Goal: Task Accomplishment & Management: Complete application form

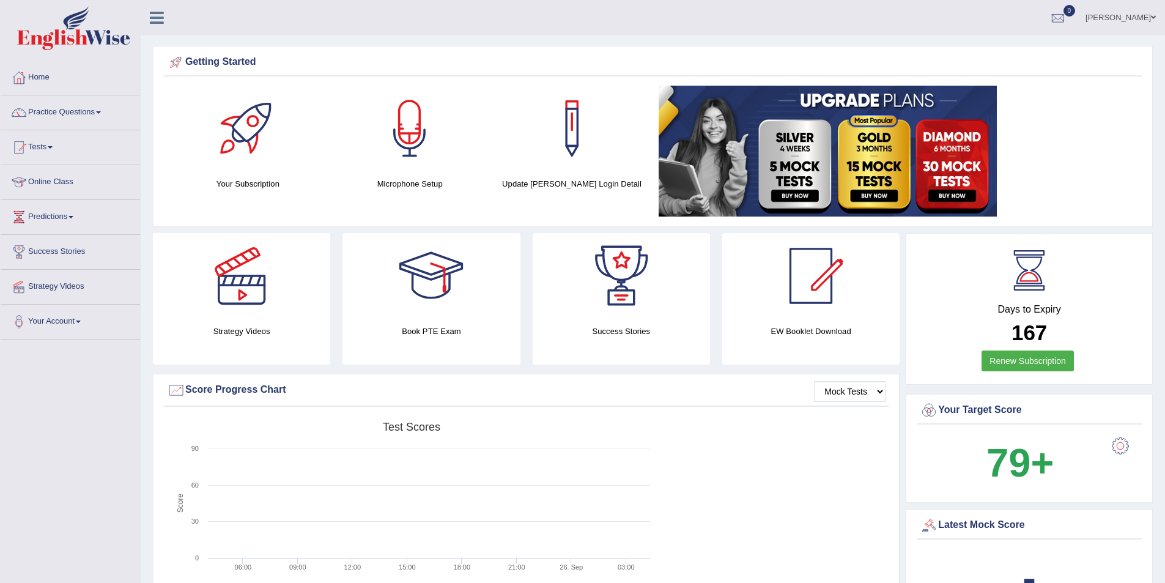
click at [1139, 12] on link "Manish kakkad" at bounding box center [1120, 16] width 89 height 32
click at [1072, 156] on link "Log out" at bounding box center [1097, 159] width 132 height 28
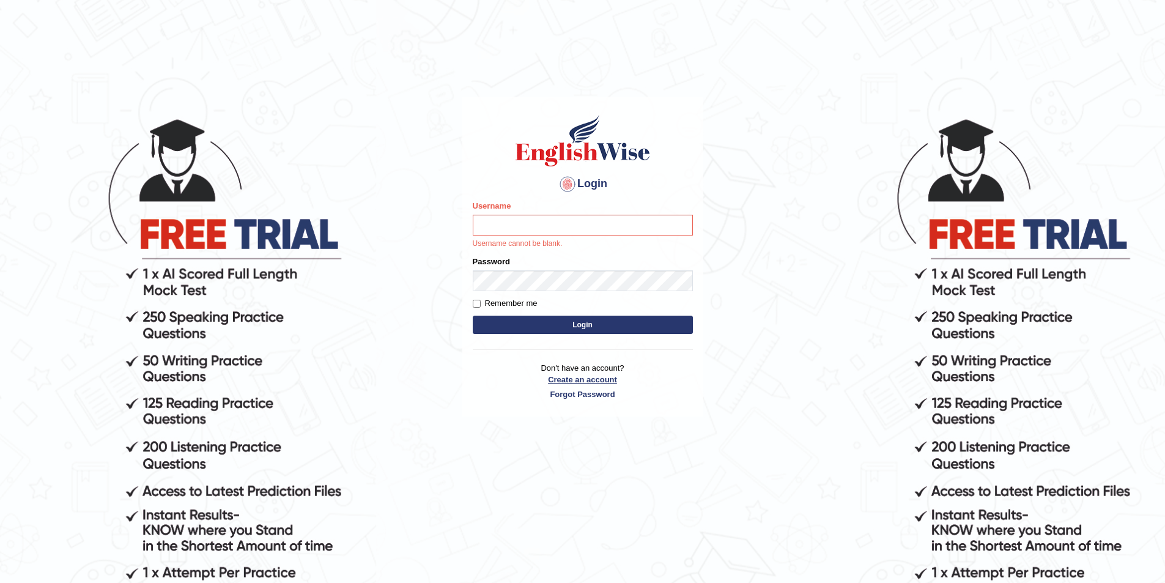
click at [575, 380] on link "Create an account" at bounding box center [583, 380] width 220 height 12
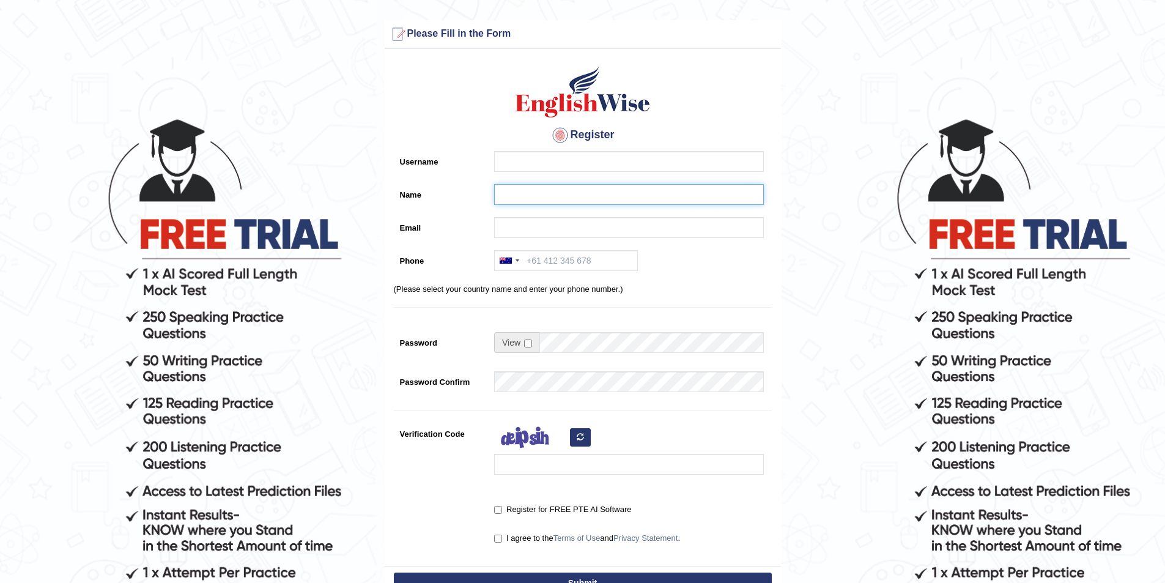
click at [509, 194] on input "Name" at bounding box center [629, 194] width 270 height 21
paste input "[PERSON_NAME] [PERSON_NAME]"
type input "[PERSON_NAME] [PERSON_NAME]"
click at [542, 168] on input "Username" at bounding box center [629, 161] width 270 height 21
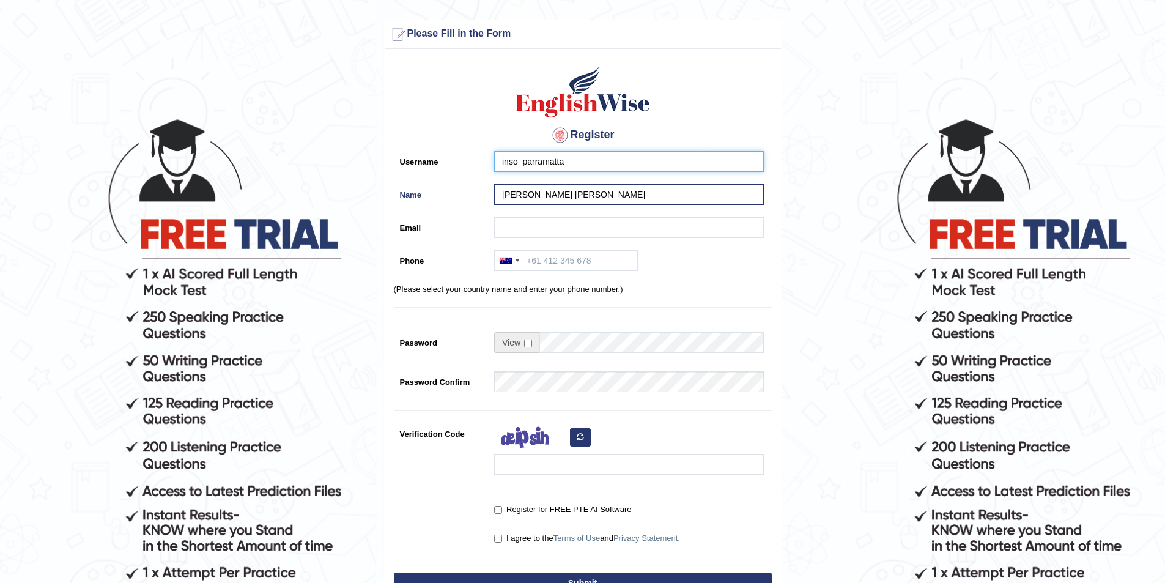
type input "inso_parramatta"
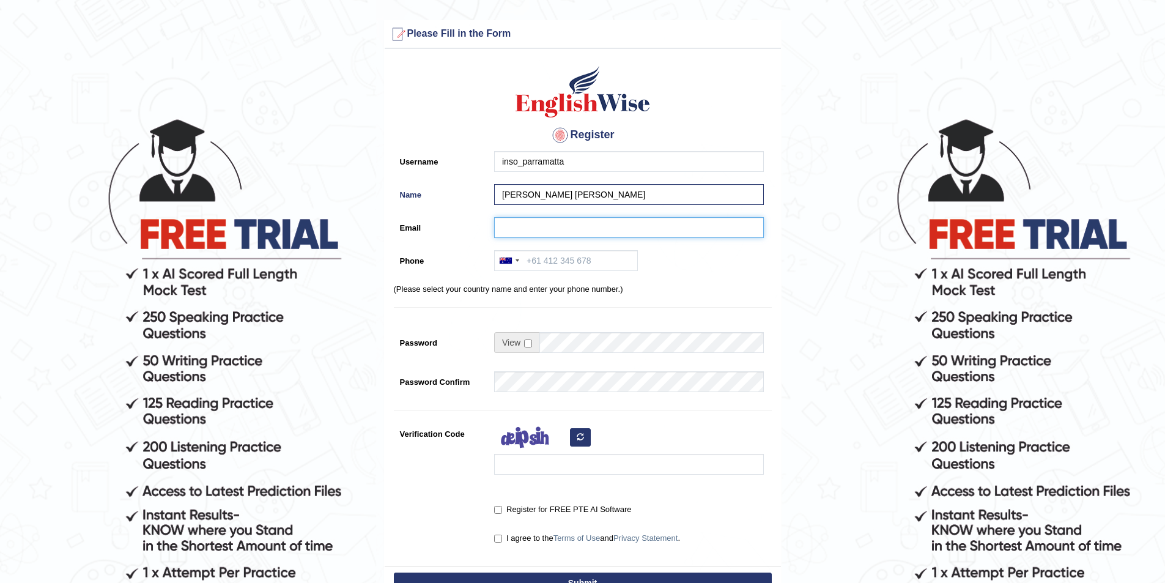
click at [550, 224] on input "Email" at bounding box center [629, 227] width 270 height 21
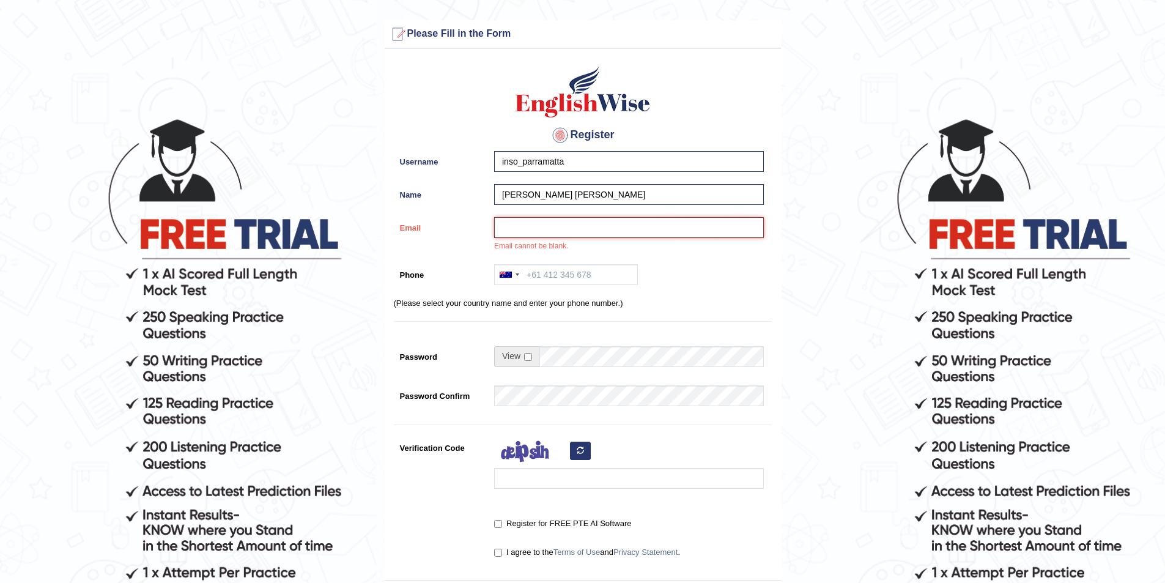
paste input "linchael07@gmail.com"
type input "linchael07@gmail.com"
click at [541, 270] on input "Phone" at bounding box center [566, 274] width 144 height 21
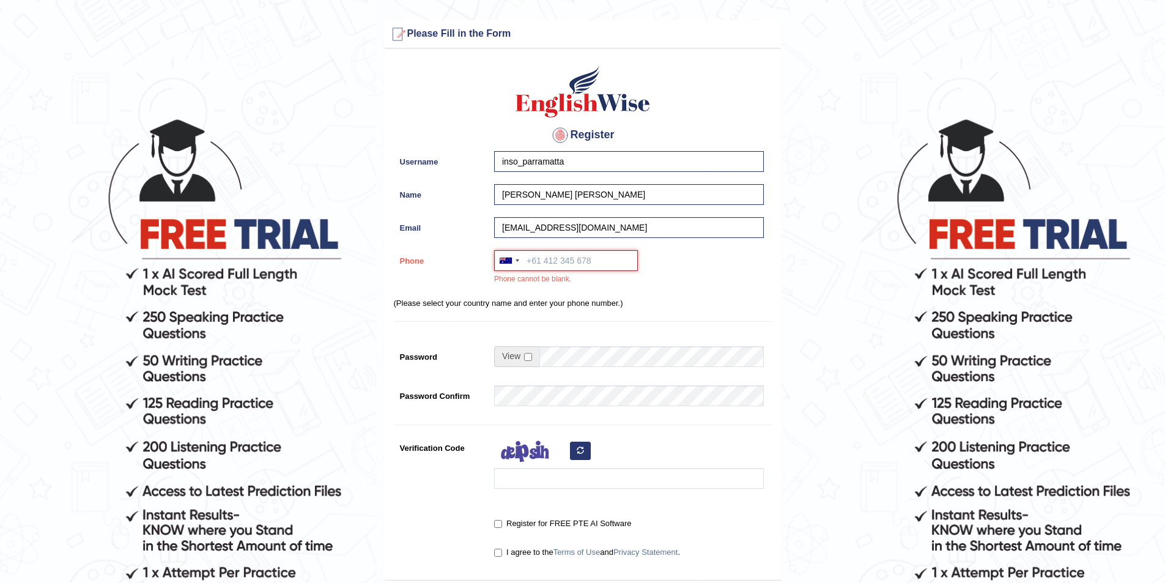
paste input "0432 440 266"
type input "0432 440 266"
click at [524, 355] on input "checkbox" at bounding box center [528, 357] width 8 height 8
checkbox input "true"
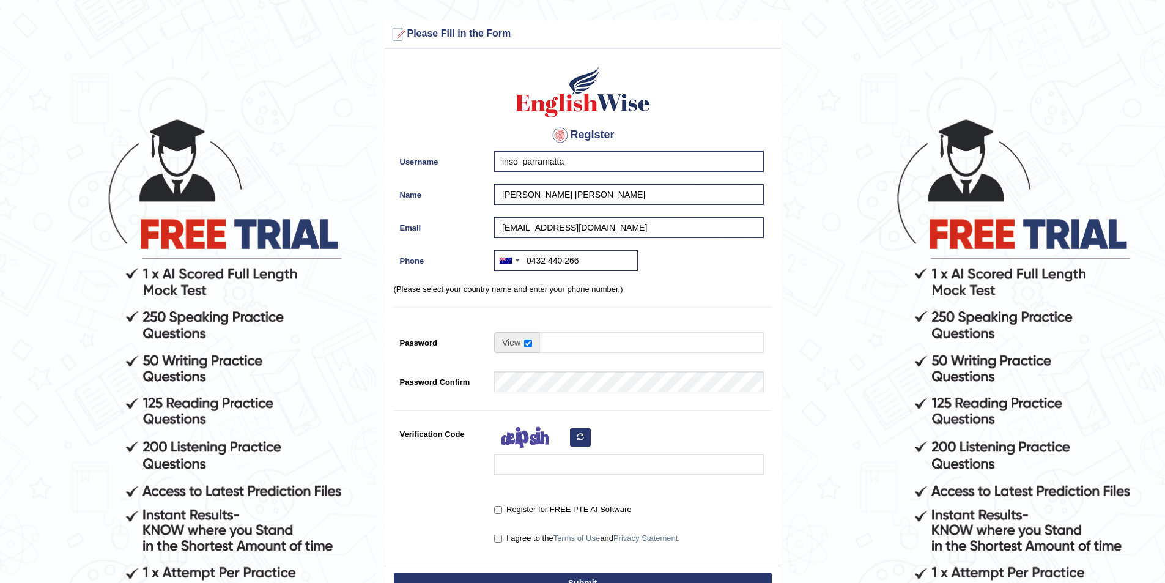
click at [557, 355] on td at bounding box center [629, 345] width 270 height 27
click at [553, 344] on input "Password" at bounding box center [651, 342] width 224 height 21
type input "englishwise"
click at [540, 467] on input "Verification Code" at bounding box center [629, 464] width 270 height 21
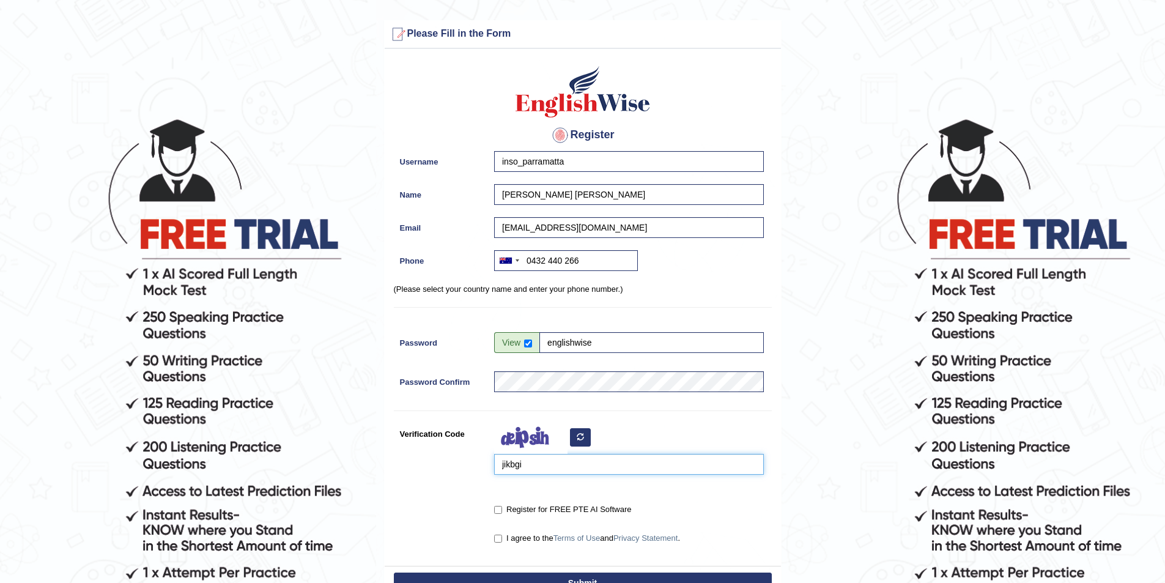
type input "jikbgi"
click at [498, 507] on input "Register for FREE PTE AI Software" at bounding box center [498, 510] width 8 height 8
checkbox input "true"
click at [494, 535] on input "I agree to the Terms of Use and Privacy Statement ." at bounding box center [498, 538] width 8 height 8
checkbox input "true"
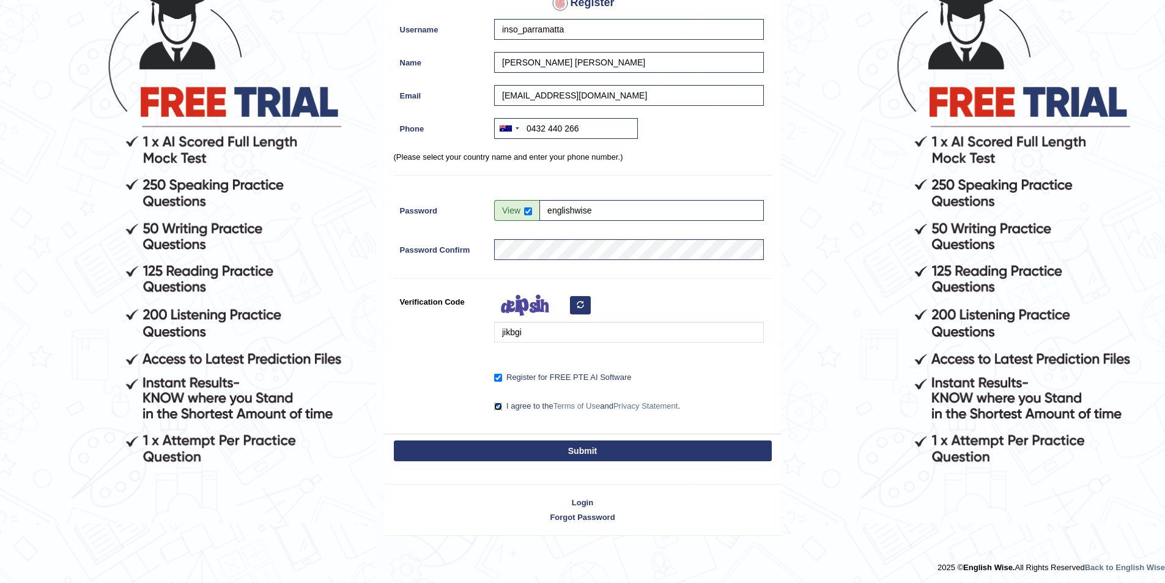
scroll to position [134, 0]
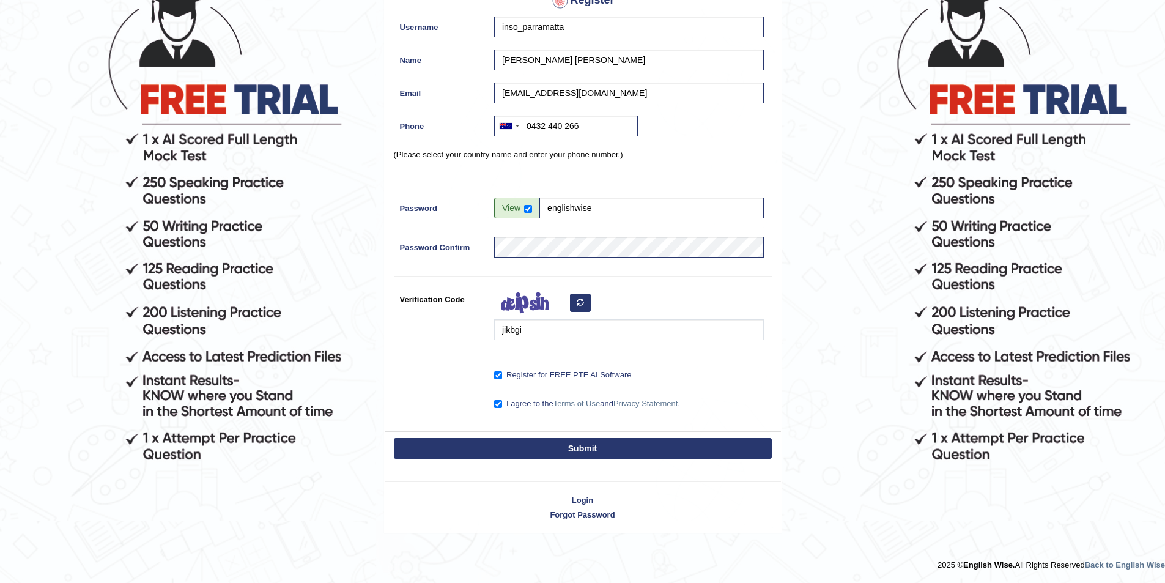
click at [587, 441] on button "Submit" at bounding box center [583, 448] width 378 height 21
type input "+61432440266"
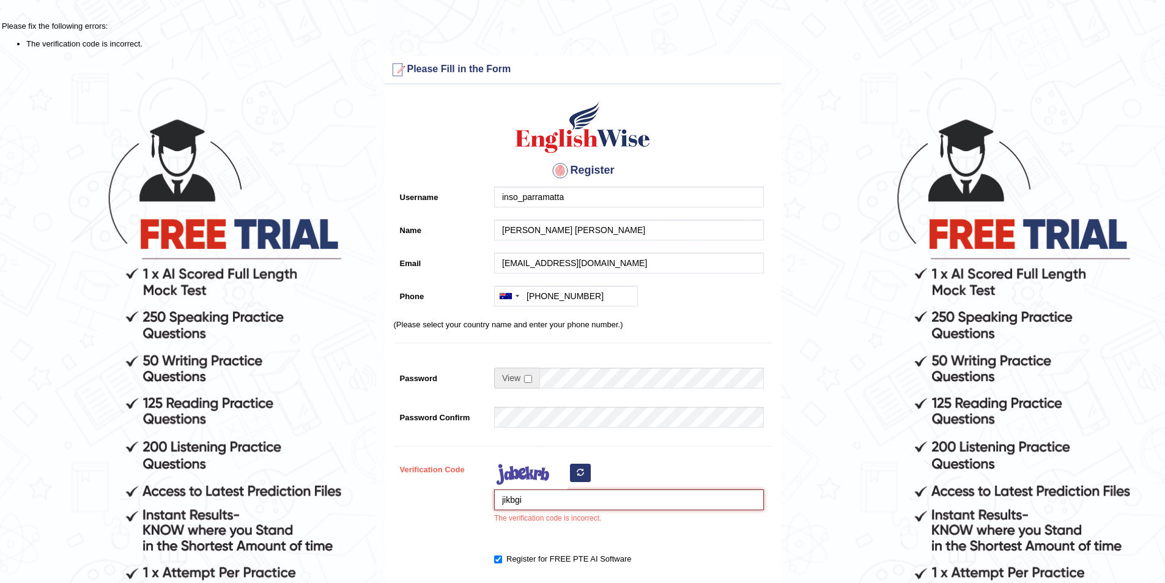
click at [507, 498] on input "jikbgi" at bounding box center [629, 499] width 270 height 21
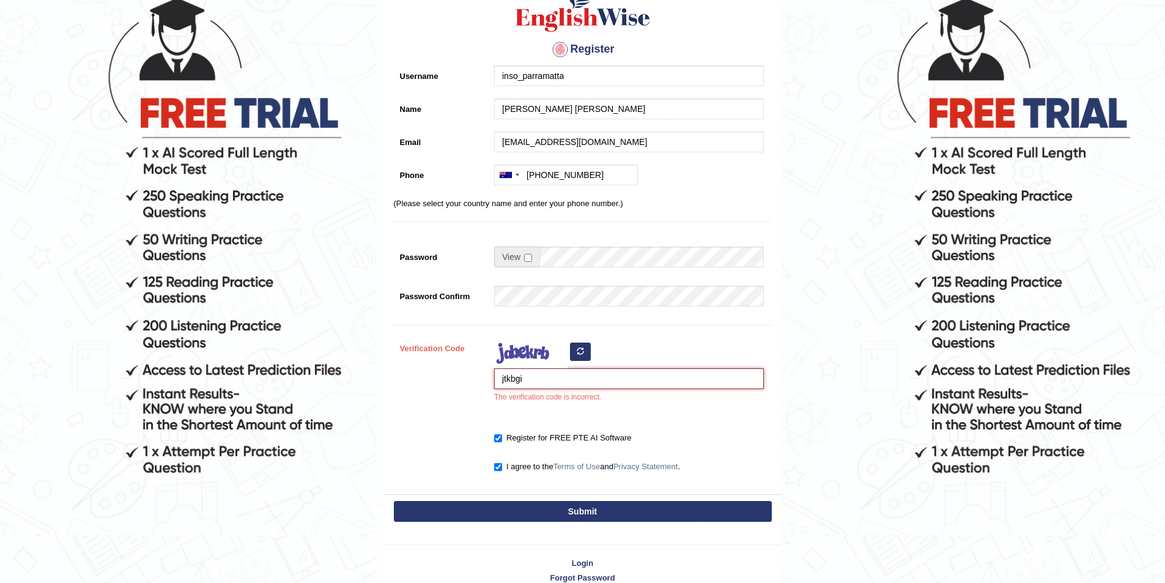
scroll to position [122, 0]
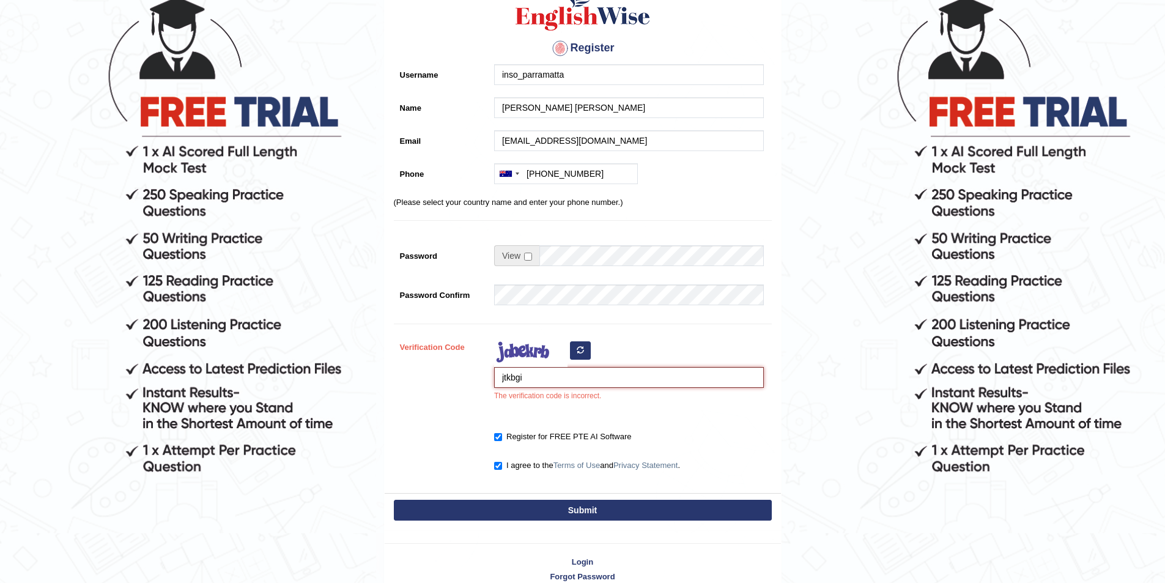
type input "jtkbgi"
click at [586, 510] on button "Submit" at bounding box center [583, 509] width 378 height 21
type input "+61432440266"
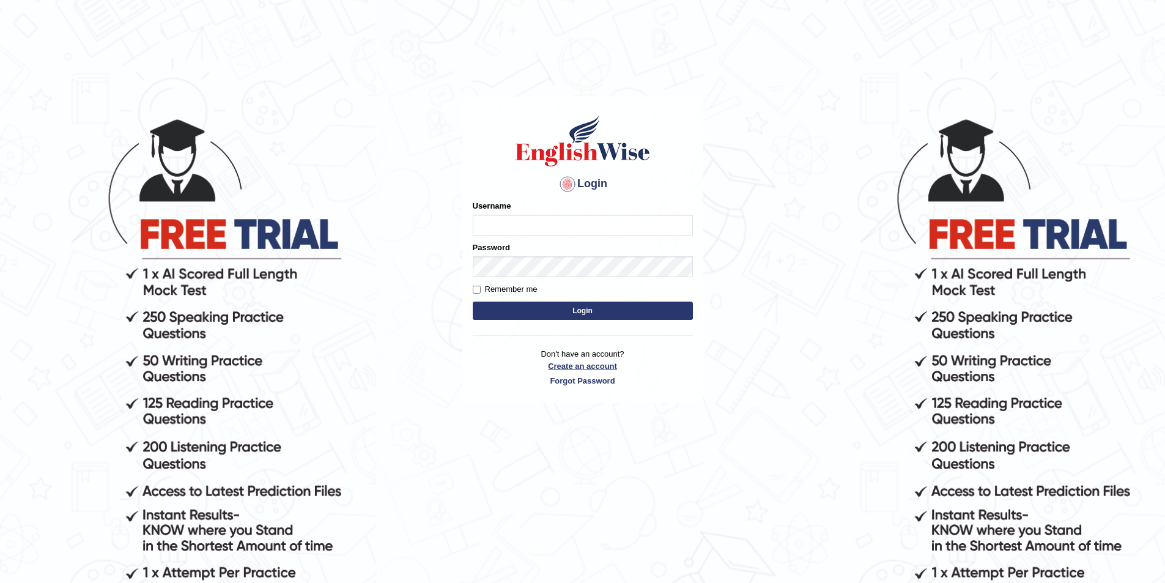
click at [580, 364] on link "Create an account" at bounding box center [583, 366] width 220 height 12
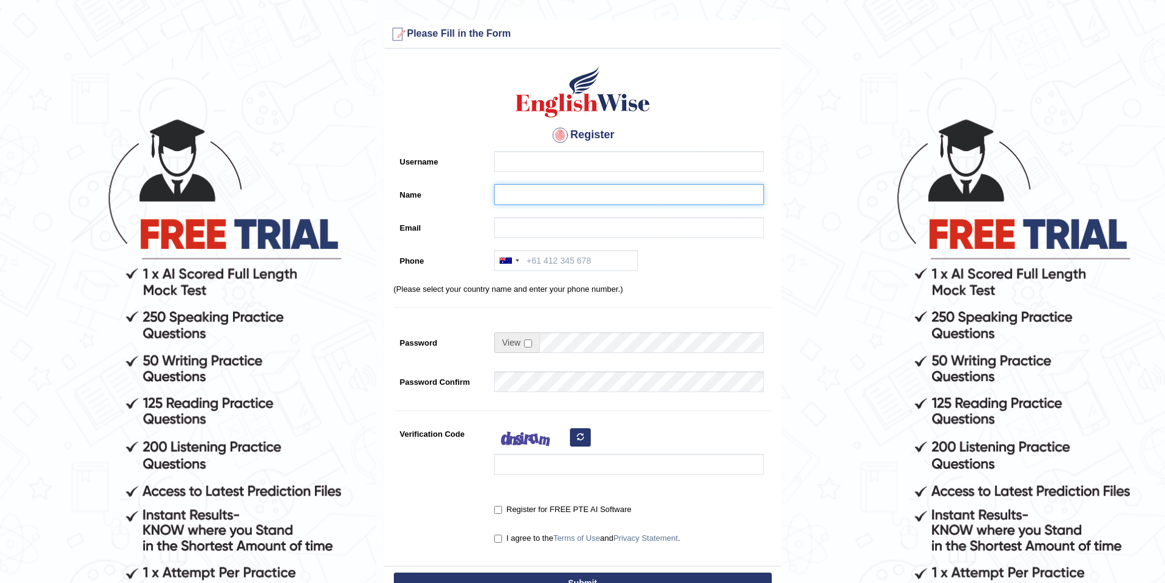
click at [526, 190] on input "Name" at bounding box center [629, 194] width 270 height 21
paste input "[PERSON_NAME]"
type input "[PERSON_NAME]"
click at [545, 164] on input "Username" at bounding box center [629, 161] width 270 height 21
type input "somnath_parramatta"
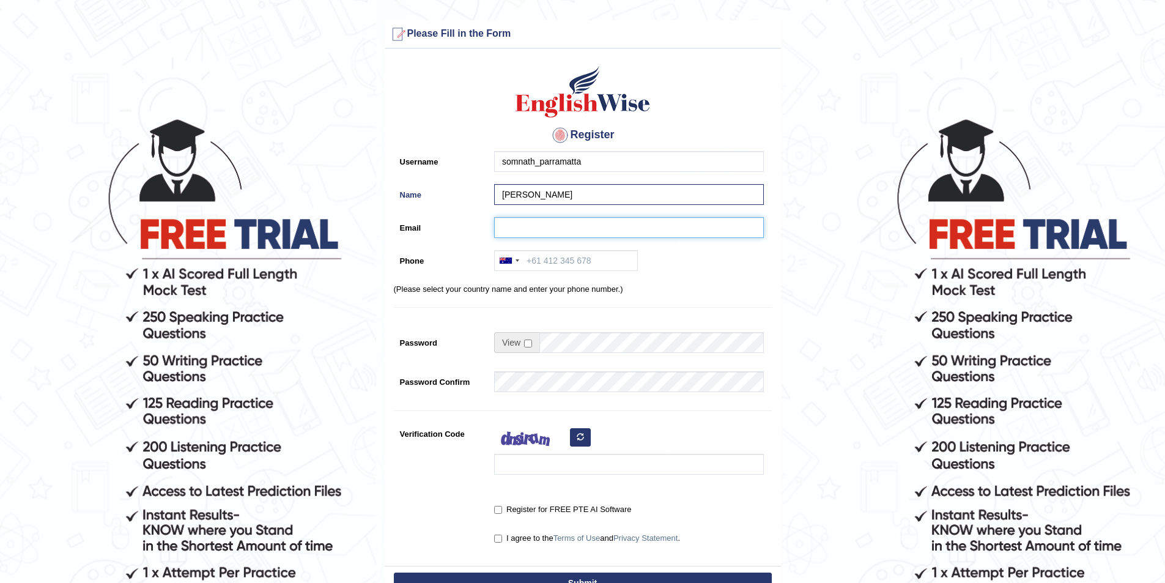
click at [511, 226] on input "Email" at bounding box center [629, 227] width 270 height 21
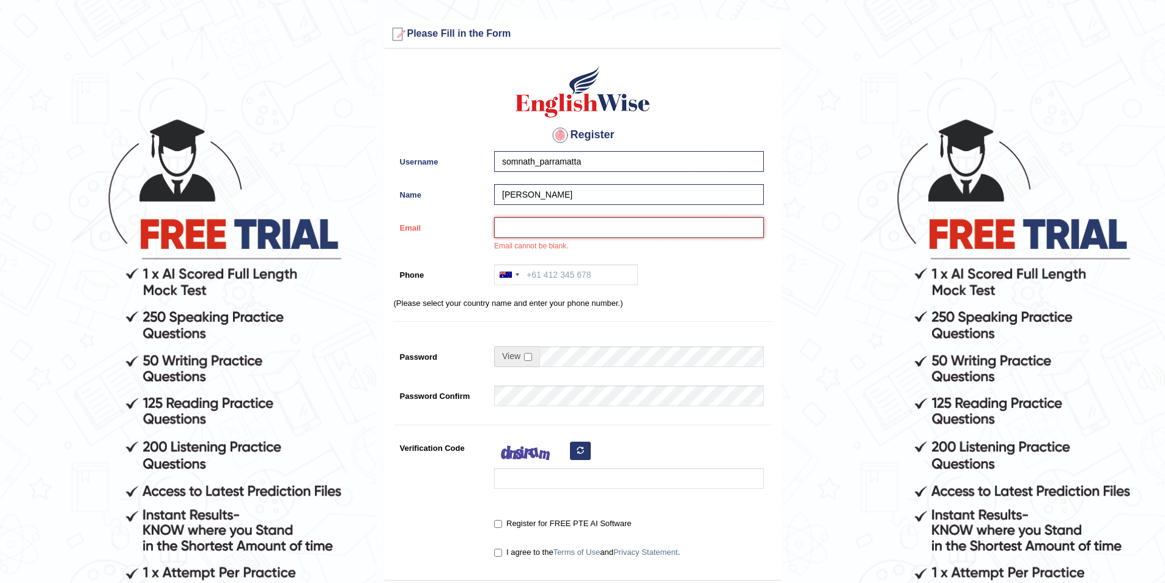
paste input "somnath6475@gmail.com"
type input "somnath6475@gmail.com"
click at [529, 271] on input "Phone" at bounding box center [566, 274] width 144 height 21
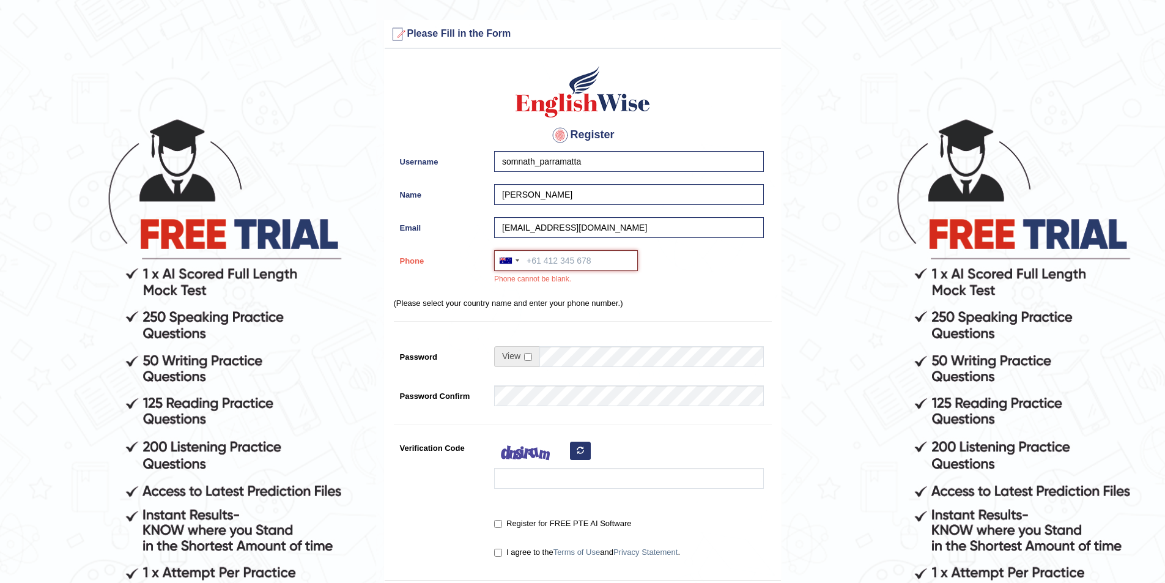
paste input "0461 507 268"
type input "0461 507 268"
click at [528, 355] on input "checkbox" at bounding box center [528, 357] width 8 height 8
checkbox input "true"
click at [574, 350] on input "Password" at bounding box center [651, 356] width 224 height 21
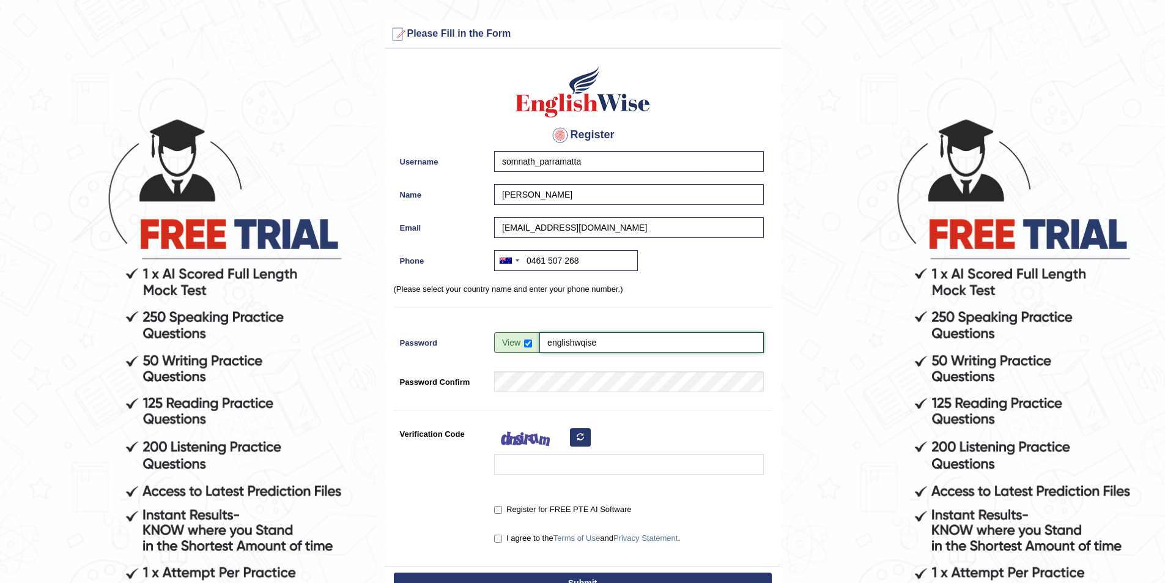
click at [586, 344] on input "englishwqise" at bounding box center [651, 342] width 224 height 21
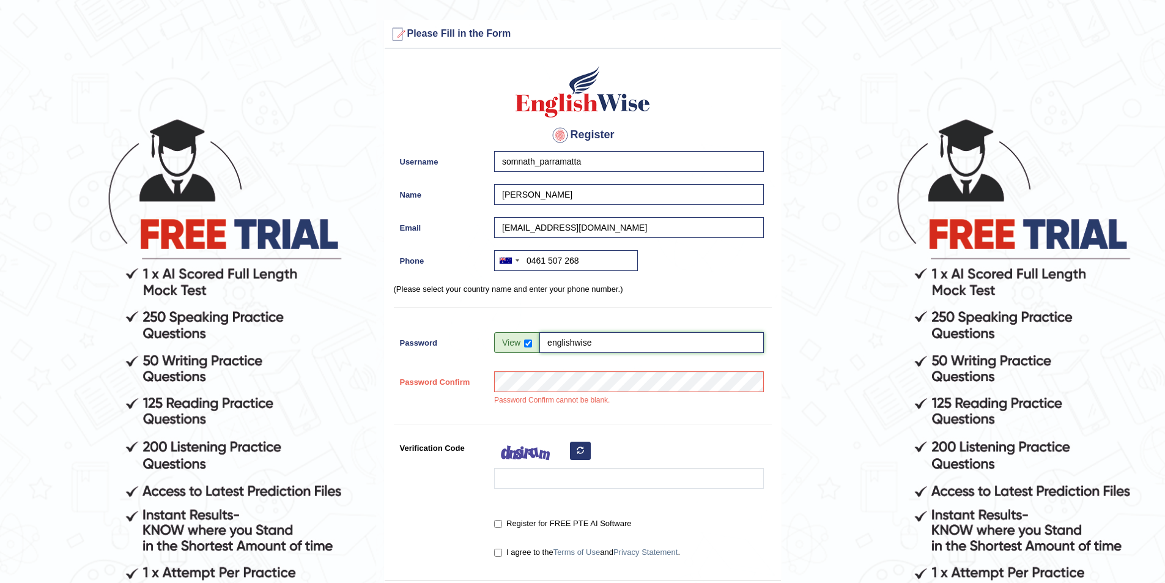
type input "englishwise"
click at [561, 488] on input "Verification Code" at bounding box center [629, 478] width 270 height 21
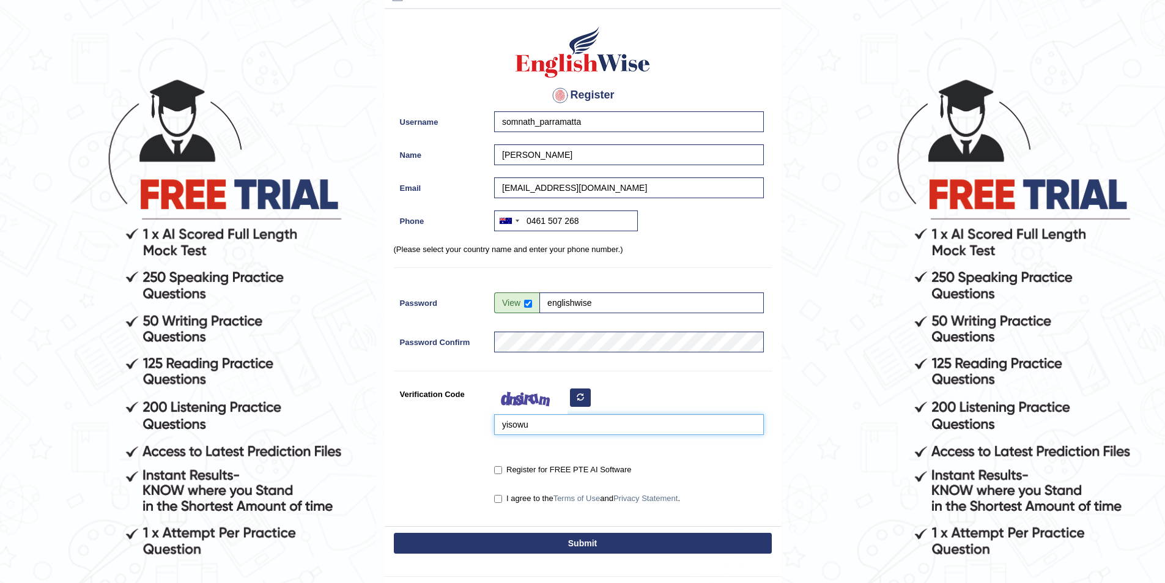
scroll to position [61, 0]
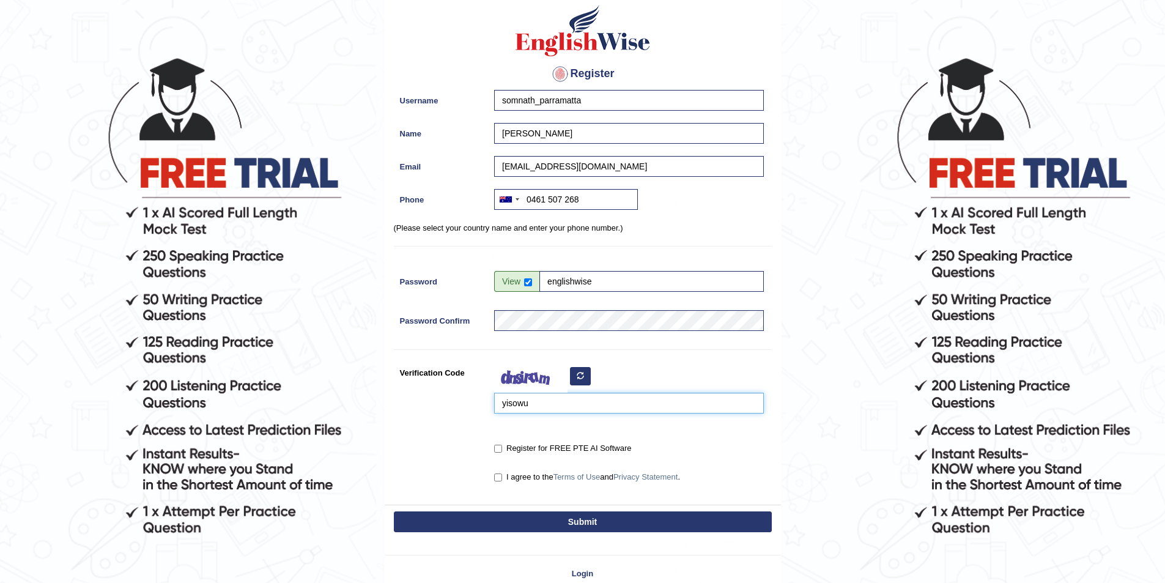
type input "yisowu"
click at [499, 449] on input "Register for FREE PTE AI Software" at bounding box center [498, 448] width 8 height 8
checkbox input "true"
click at [495, 479] on input "I agree to the Terms of Use and Privacy Statement ." at bounding box center [498, 477] width 8 height 8
checkbox input "true"
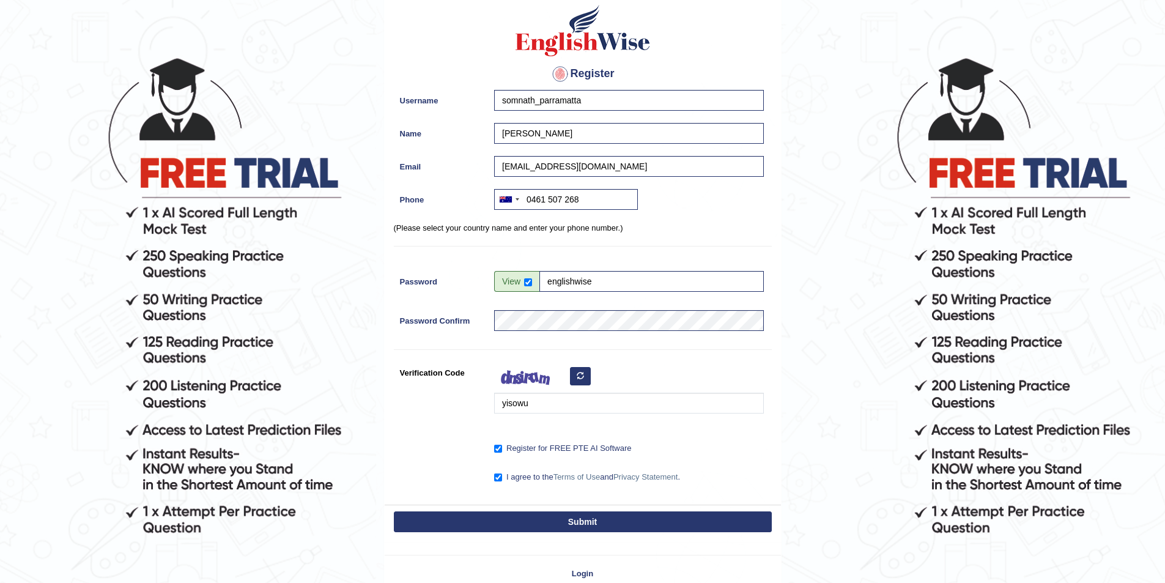
click at [511, 520] on button "Submit" at bounding box center [583, 521] width 378 height 21
type input "+61461507268"
